Goal: Understand process/instructions

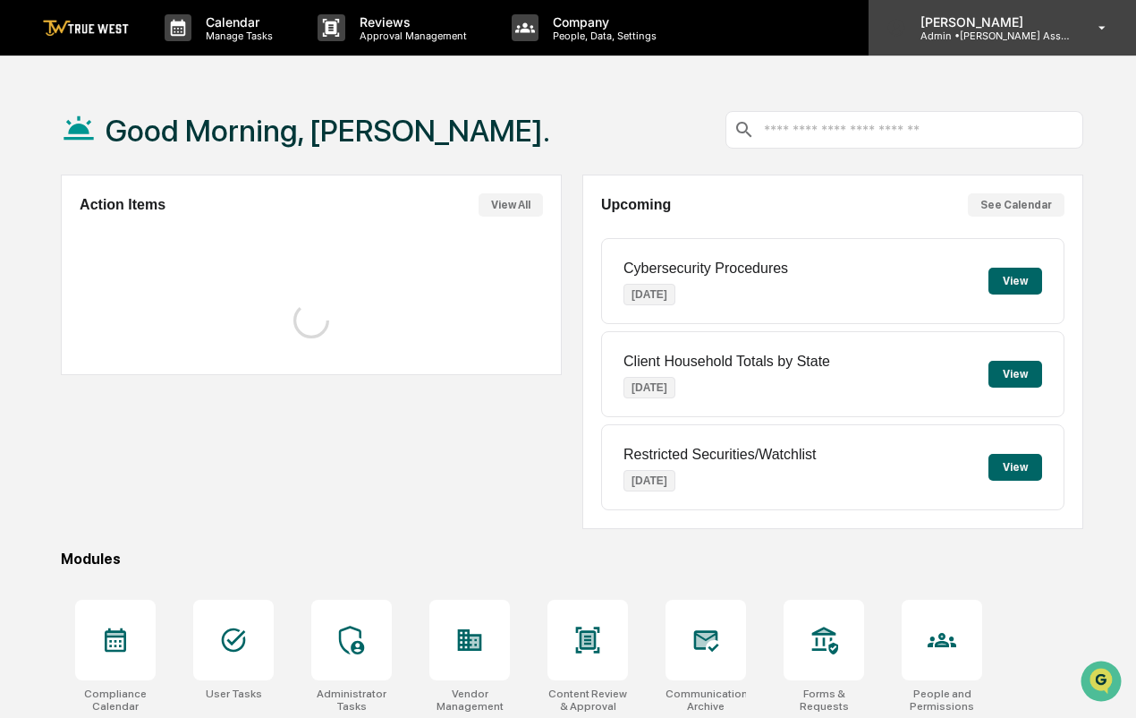
click at [1003, 21] on p "[PERSON_NAME]" at bounding box center [990, 21] width 166 height 15
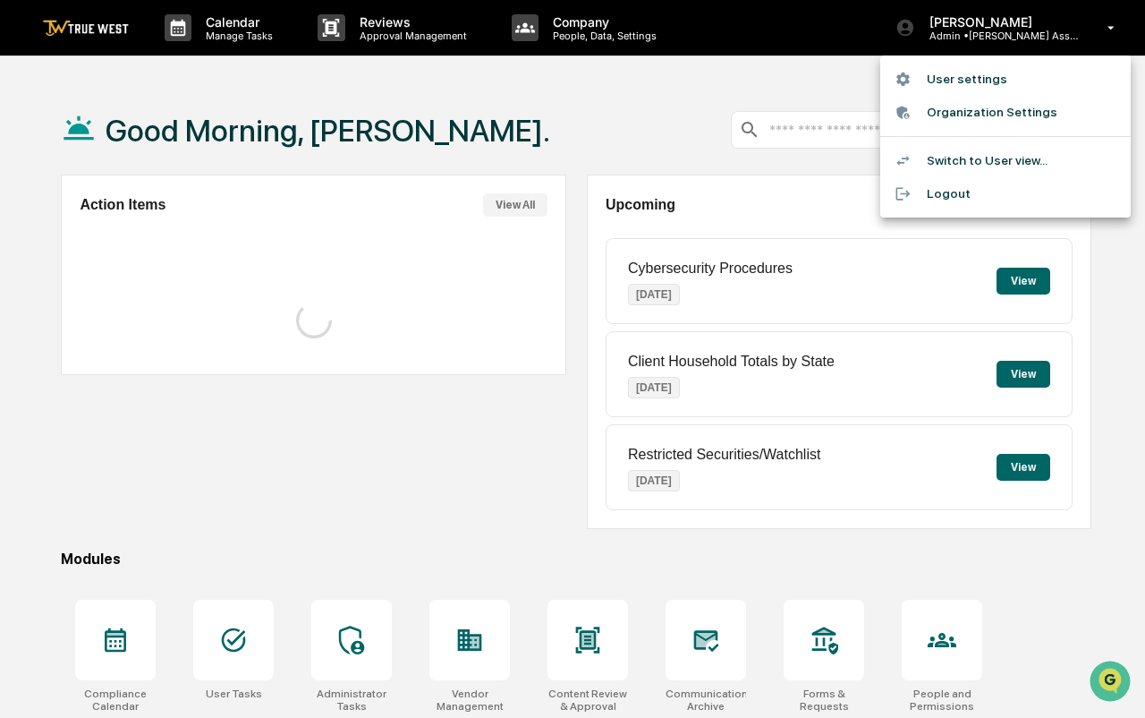
click at [966, 150] on li "Switch to User view..." at bounding box center [1006, 160] width 251 height 33
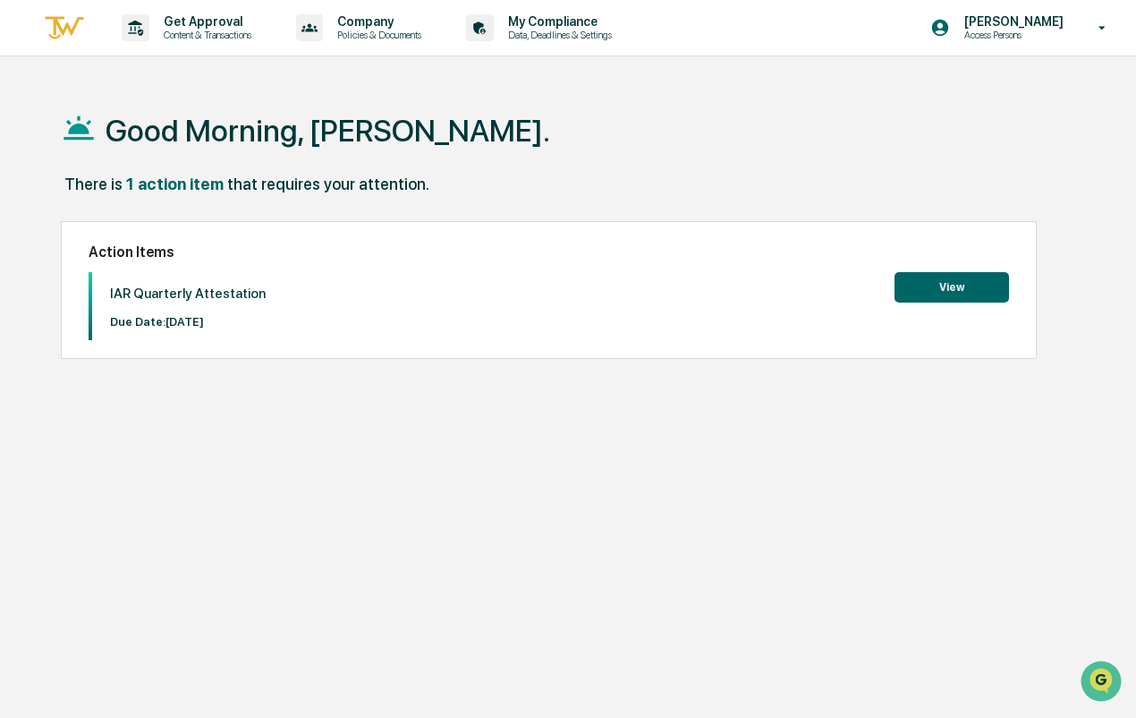
click at [975, 295] on button "View" at bounding box center [952, 287] width 115 height 30
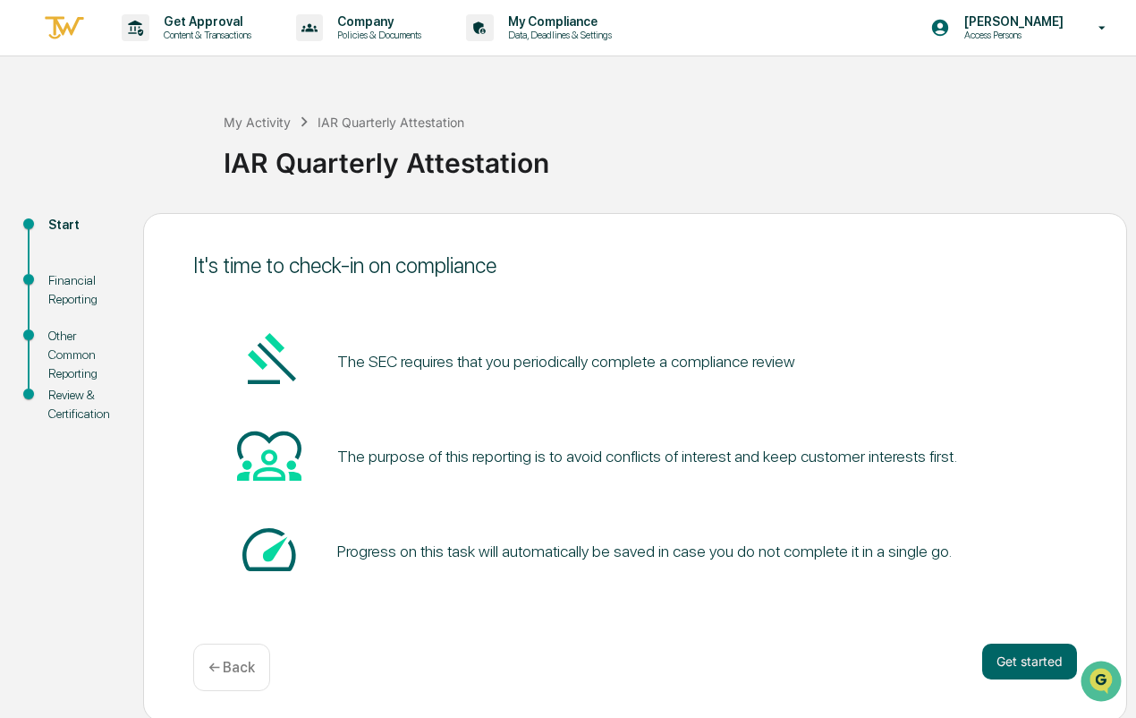
scroll to position [4, 0]
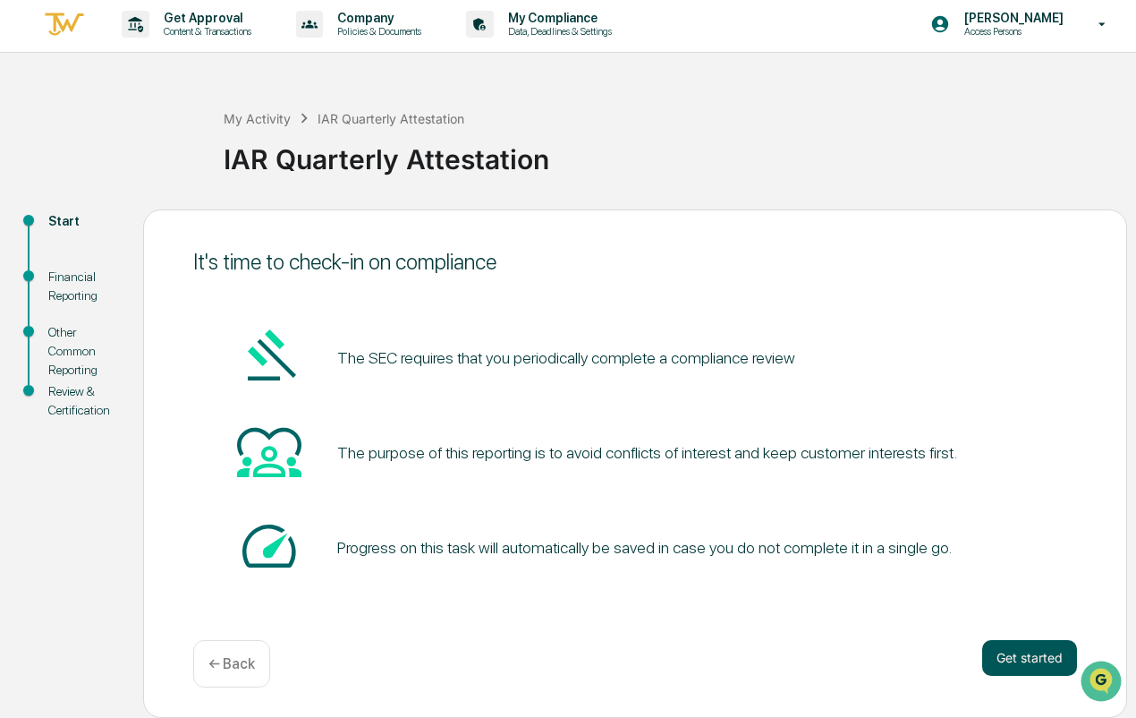
click at [1021, 657] on button "Get started" at bounding box center [1030, 658] width 95 height 36
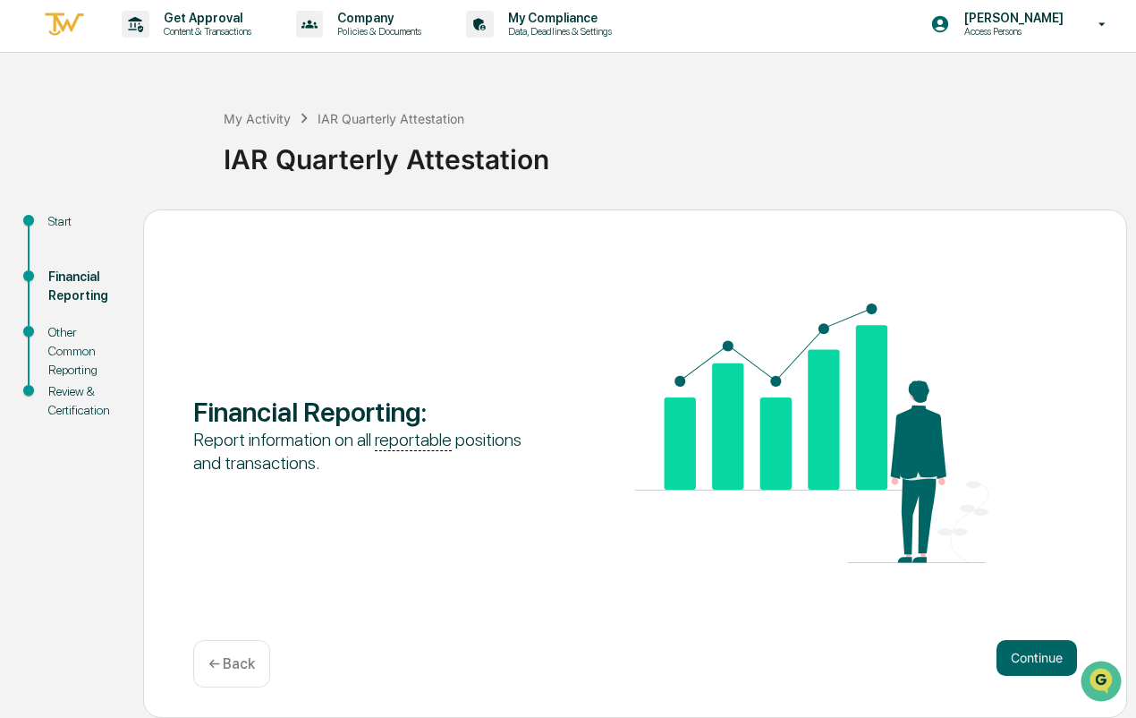
click at [1021, 657] on button "Continue" at bounding box center [1037, 658] width 81 height 36
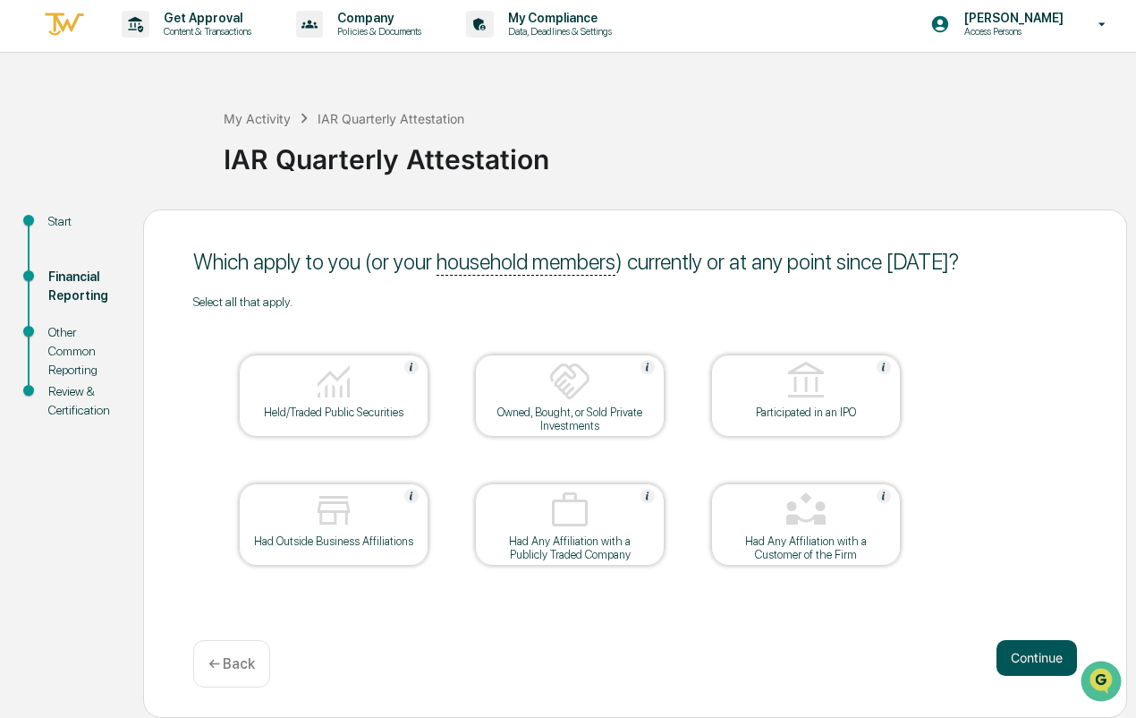
click at [1037, 655] on button "Continue" at bounding box center [1037, 658] width 81 height 36
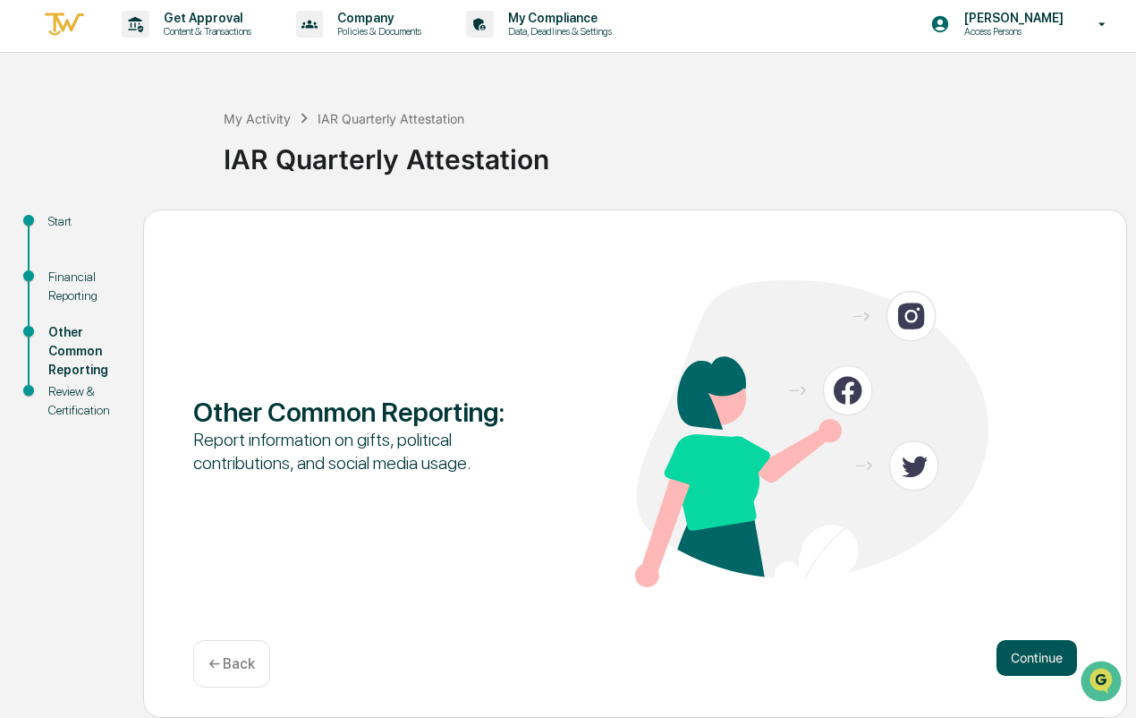
click at [1028, 658] on button "Continue" at bounding box center [1037, 658] width 81 height 36
